Goal: Task Accomplishment & Management: Use online tool/utility

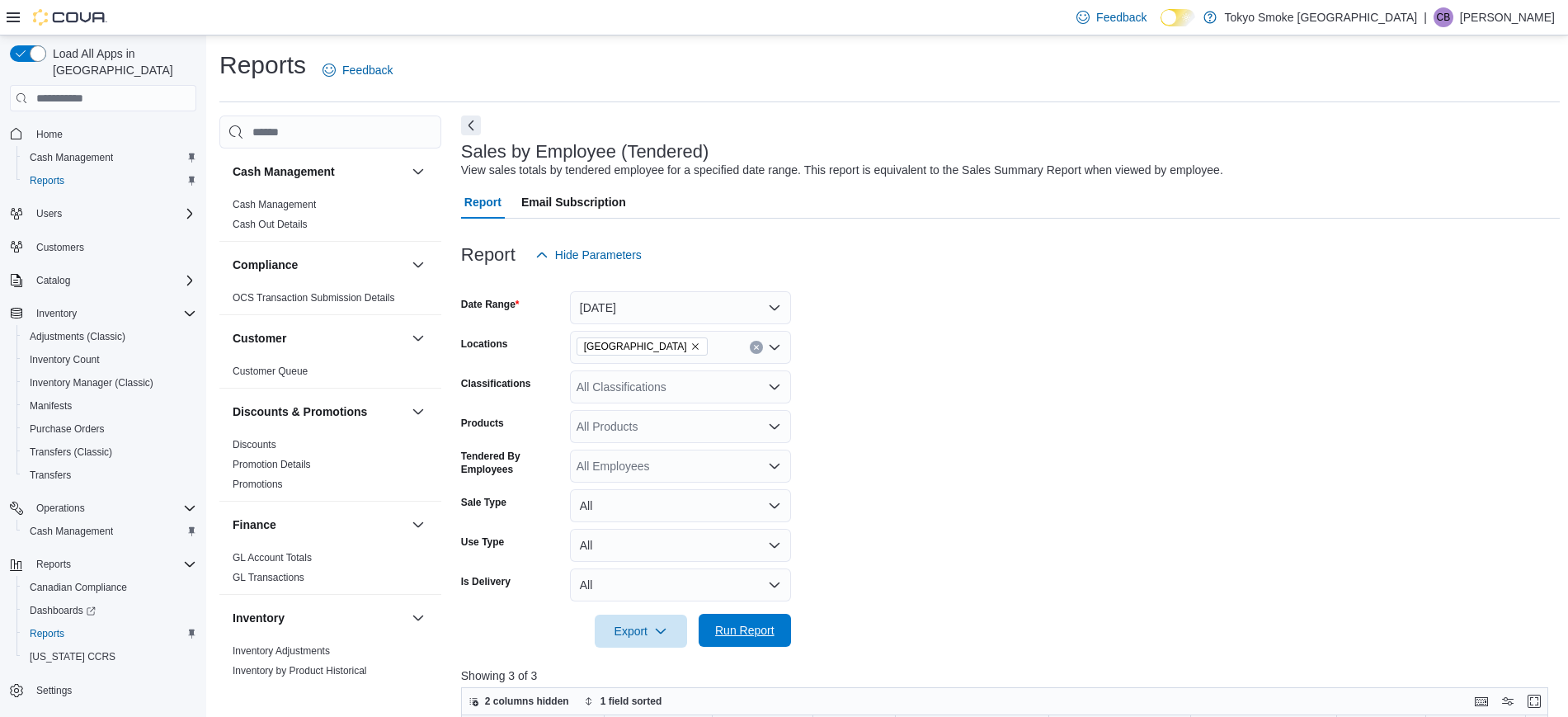
click at [777, 634] on span "Run Report" at bounding box center [744, 631] width 72 height 33
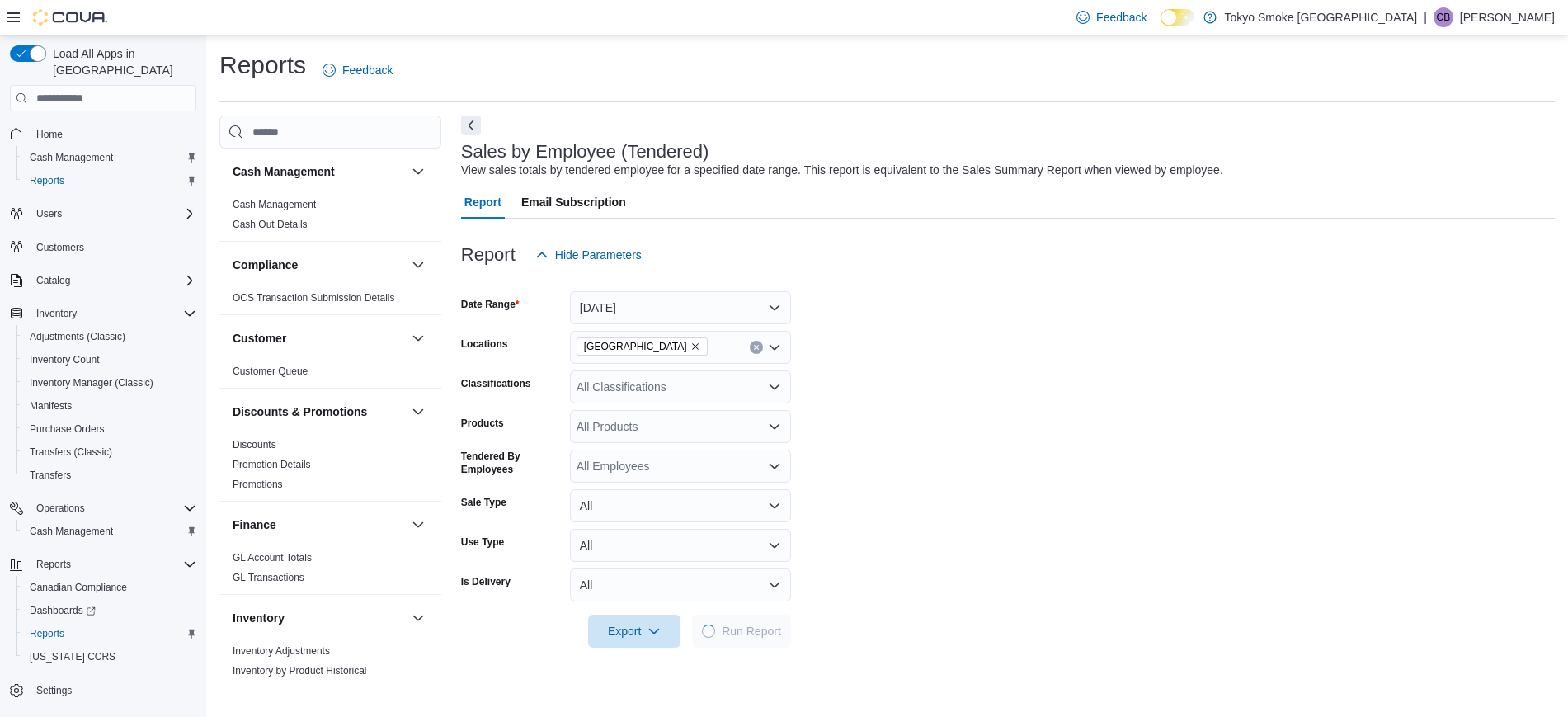
scroll to position [508, 0]
